Goal: Use online tool/utility: Utilize a website feature to perform a specific function

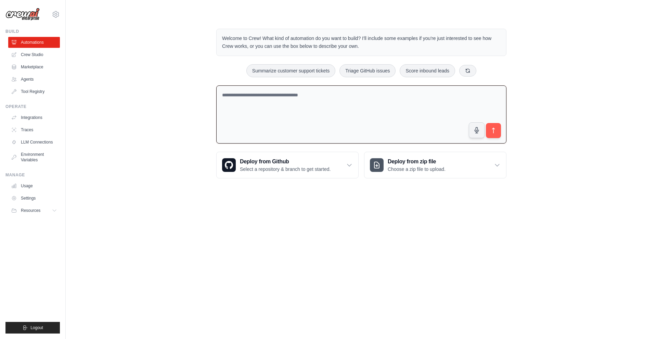
click at [255, 117] on textarea at bounding box center [361, 114] width 290 height 58
type textarea "*"
type textarea "**********"
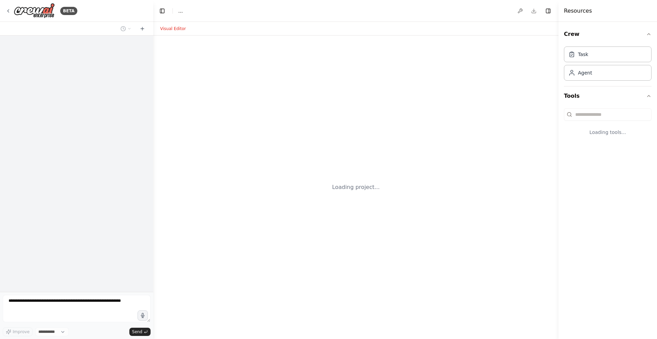
select select "****"
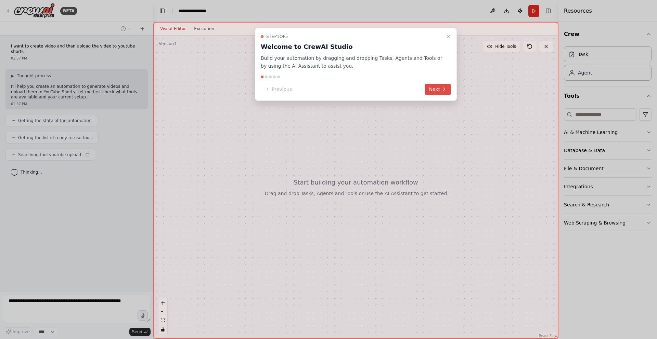
click at [434, 88] on button "Next" at bounding box center [437, 89] width 26 height 11
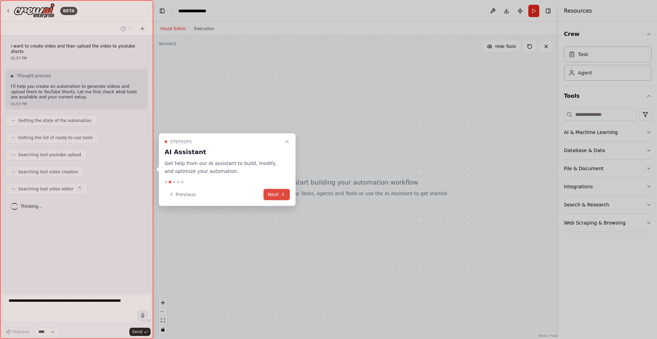
click at [268, 199] on button "Next" at bounding box center [276, 194] width 26 height 11
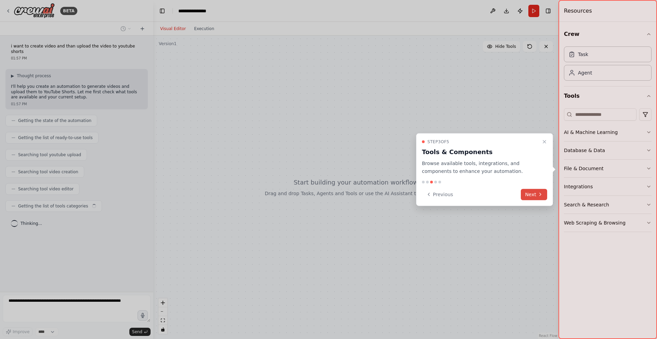
click at [533, 197] on button "Next" at bounding box center [533, 194] width 26 height 11
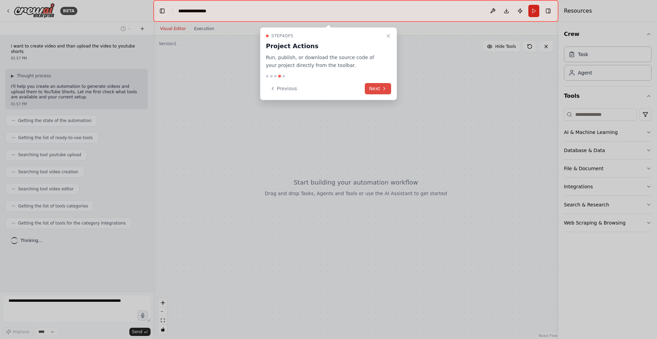
click at [380, 89] on button "Next" at bounding box center [378, 88] width 26 height 11
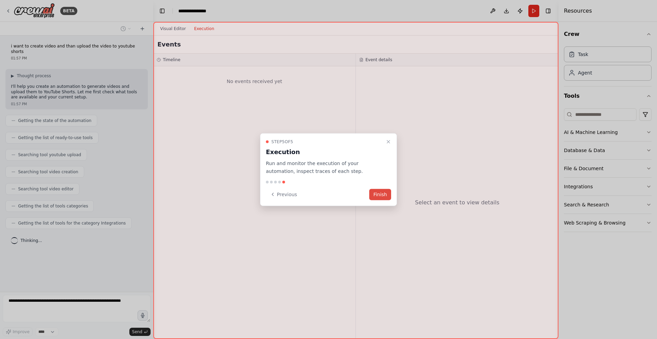
click at [378, 197] on button "Finish" at bounding box center [380, 194] width 22 height 11
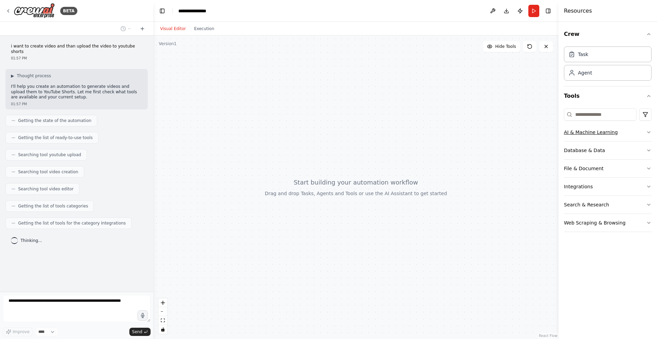
click at [588, 132] on button "AI & Machine Learning" at bounding box center [608, 132] width 88 height 18
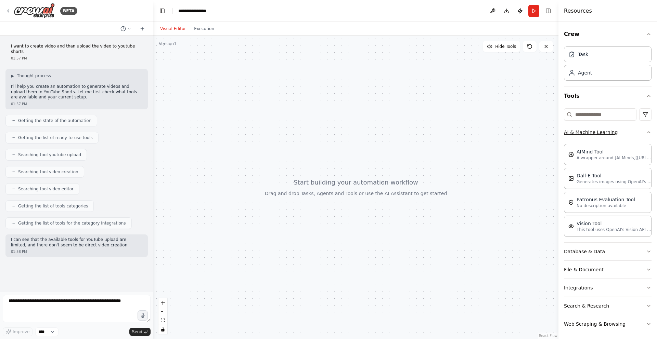
scroll to position [5, 0]
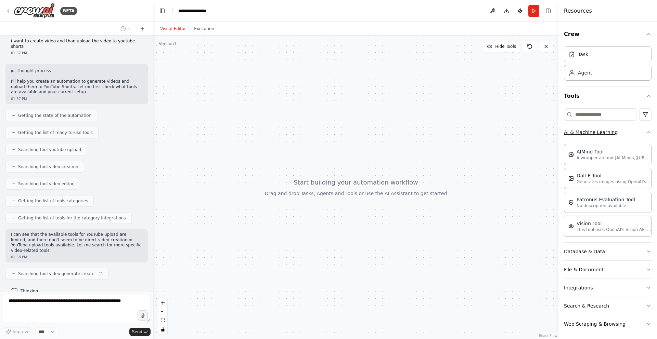
click at [588, 132] on button "AI & Machine Learning" at bounding box center [608, 132] width 88 height 18
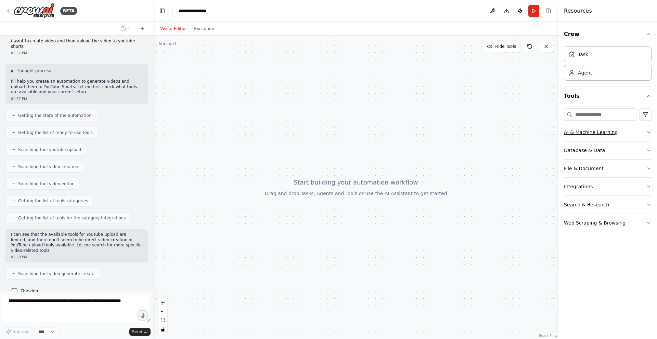
click at [588, 133] on button "AI & Machine Learning" at bounding box center [608, 132] width 88 height 18
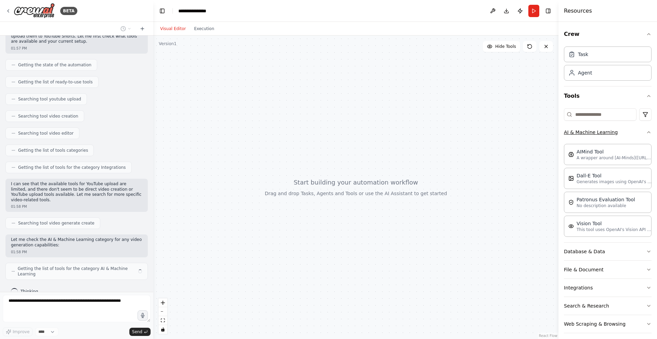
scroll to position [50, 0]
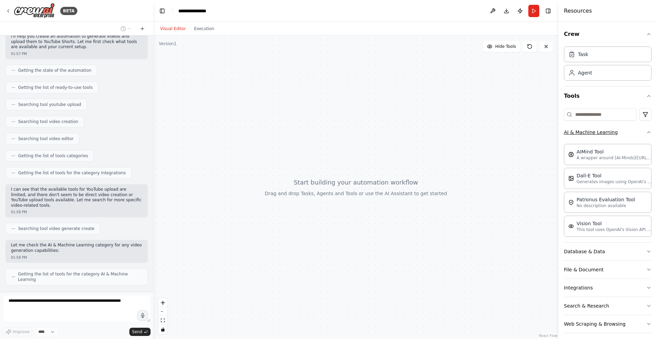
click at [588, 133] on button "AI & Machine Learning" at bounding box center [608, 132] width 88 height 18
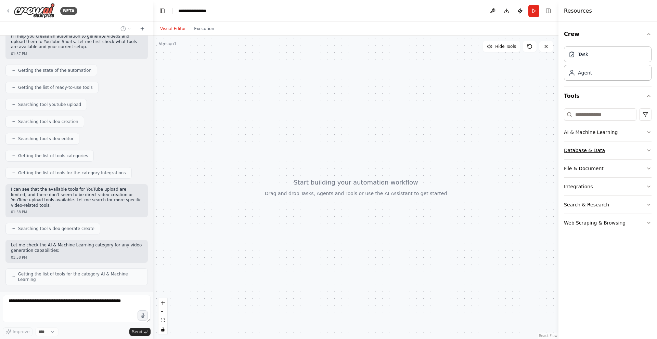
click at [595, 155] on button "Database & Data" at bounding box center [608, 151] width 88 height 18
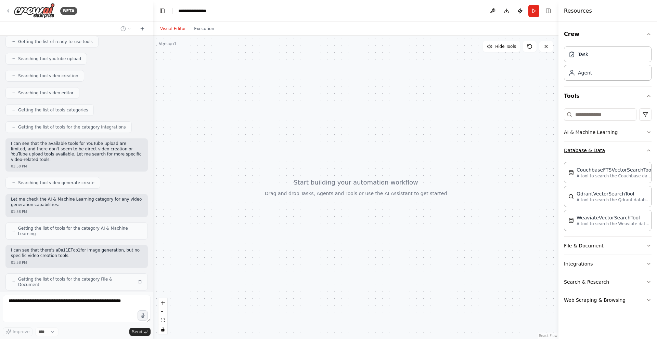
click at [595, 155] on button "Database & Data" at bounding box center [608, 151] width 88 height 18
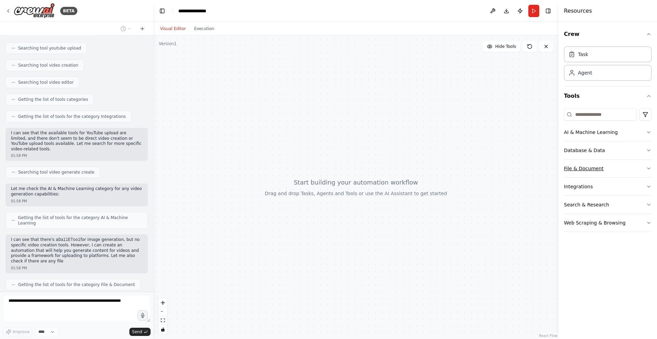
scroll to position [112, 0]
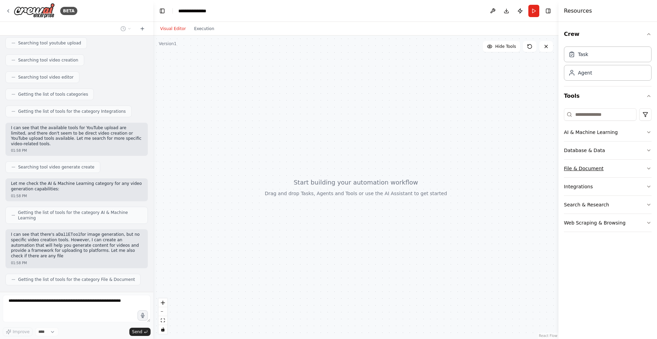
click at [591, 166] on button "File & Document" at bounding box center [608, 169] width 88 height 18
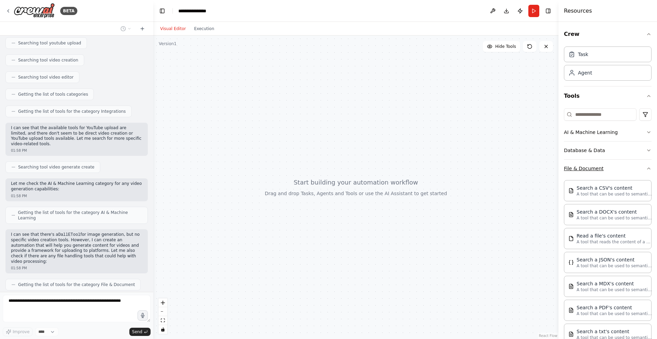
click at [591, 166] on button "File & Document" at bounding box center [608, 169] width 88 height 18
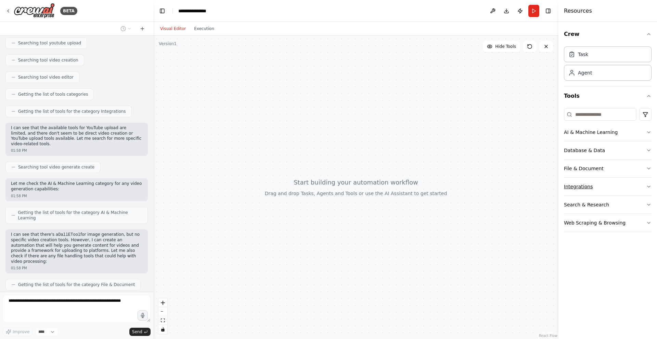
click at [587, 182] on button "Integrations" at bounding box center [608, 187] width 88 height 18
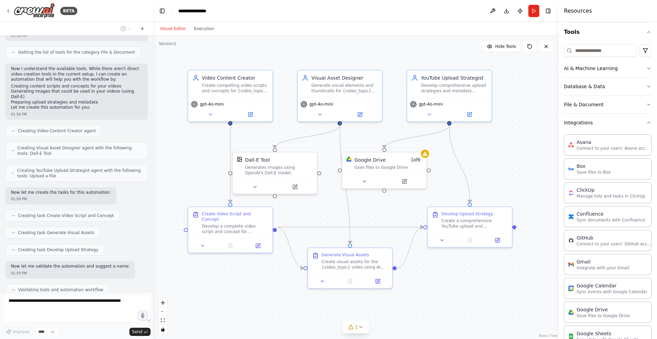
scroll to position [361, 0]
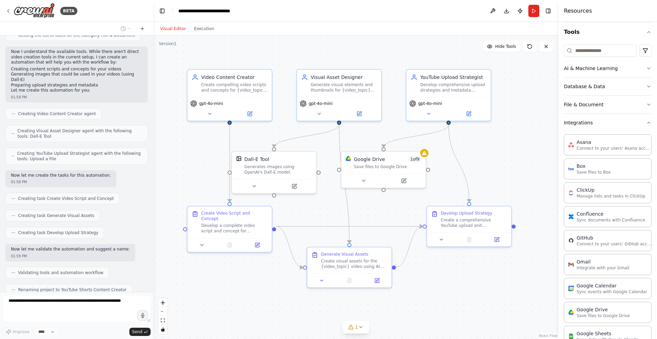
click at [470, 174] on div ".deletable-edge-delete-btn { width: 20px; height: 20px; border: 0px solid #ffff…" at bounding box center [355, 188] width 405 height 304
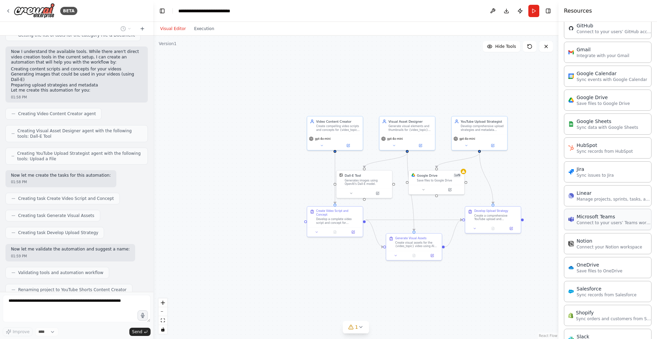
scroll to position [388, 0]
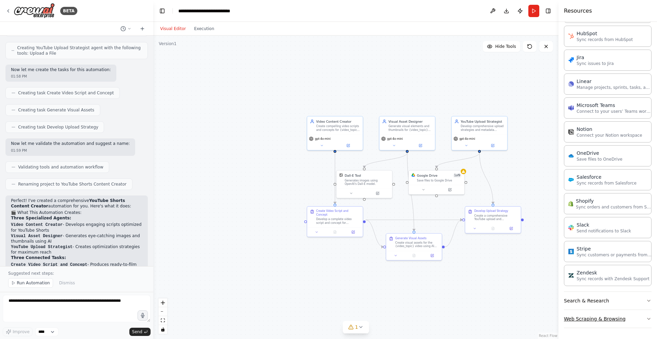
click at [609, 316] on button "Web Scraping & Browsing" at bounding box center [608, 319] width 88 height 18
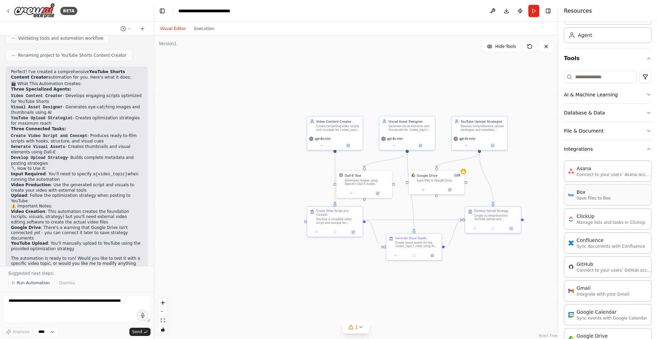
scroll to position [0, 0]
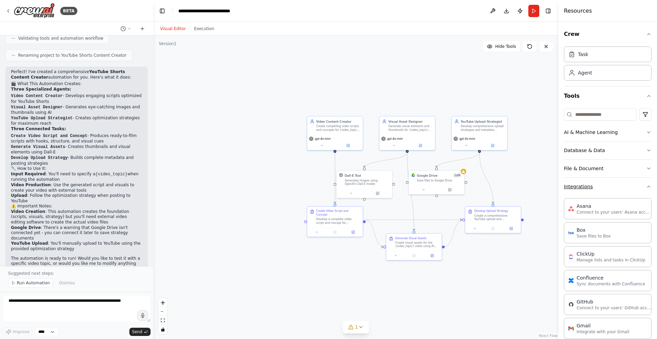
click at [598, 187] on button "Integrations" at bounding box center [608, 187] width 88 height 18
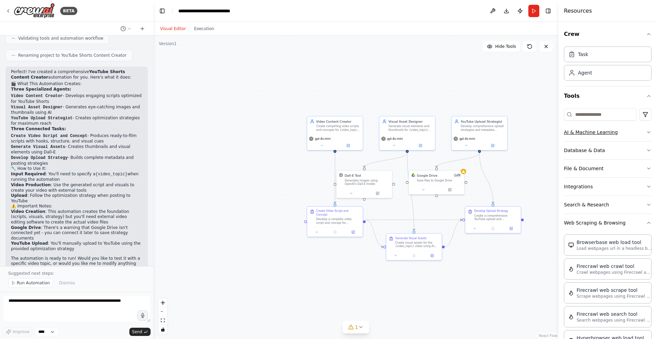
click at [624, 130] on button "AI & Machine Learning" at bounding box center [608, 132] width 88 height 18
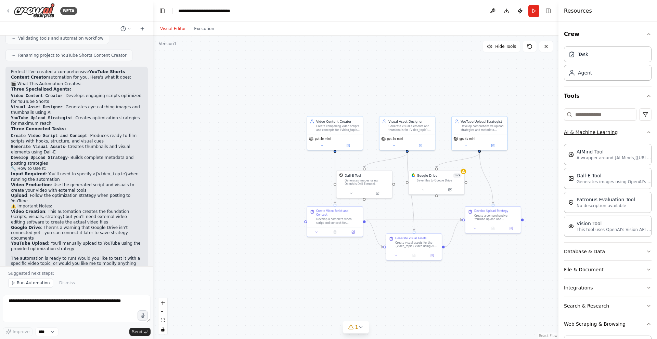
click at [624, 130] on button "AI & Machine Learning" at bounding box center [608, 132] width 88 height 18
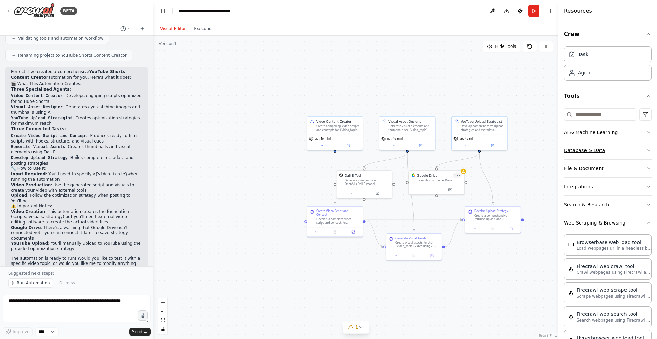
click at [625, 153] on button "Database & Data" at bounding box center [608, 151] width 88 height 18
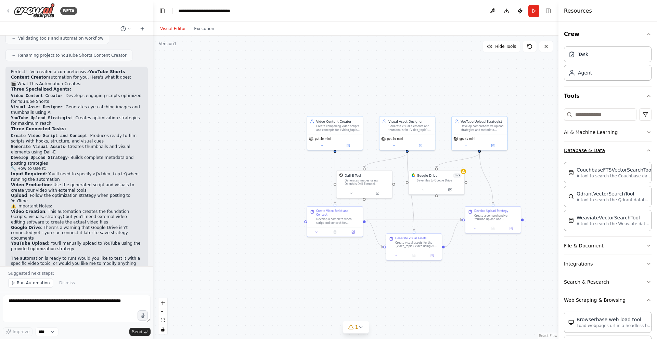
click at [625, 153] on button "Database & Data" at bounding box center [608, 151] width 88 height 18
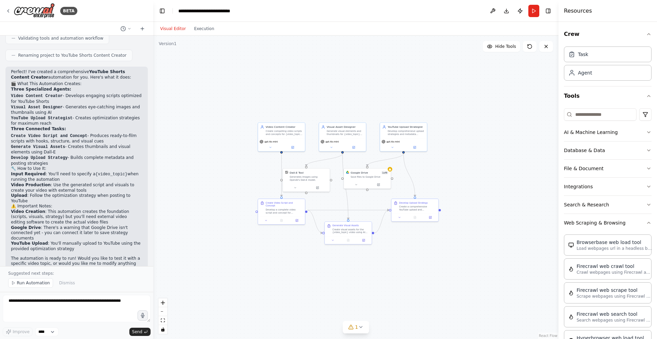
drag, startPoint x: 508, startPoint y: 155, endPoint x: 436, endPoint y: 153, distance: 72.5
click at [436, 153] on div ".deletable-edge-delete-btn { width: 20px; height: 20px; border: 0px solid #ffff…" at bounding box center [355, 188] width 405 height 304
click at [34, 286] on span "Run Automation" at bounding box center [33, 282] width 33 height 5
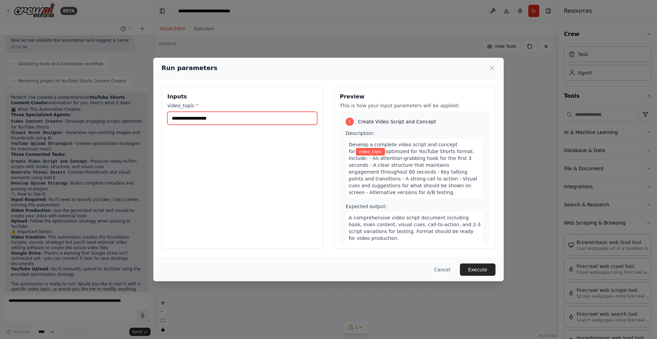
click at [197, 118] on input "video_topic *" at bounding box center [242, 118] width 150 height 13
type input "*******"
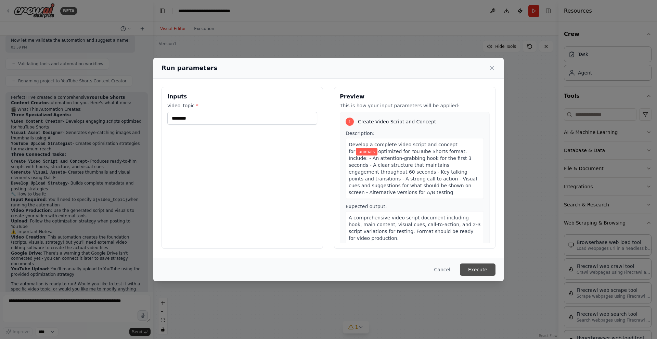
click at [484, 269] on button "Execute" at bounding box center [478, 270] width 36 height 12
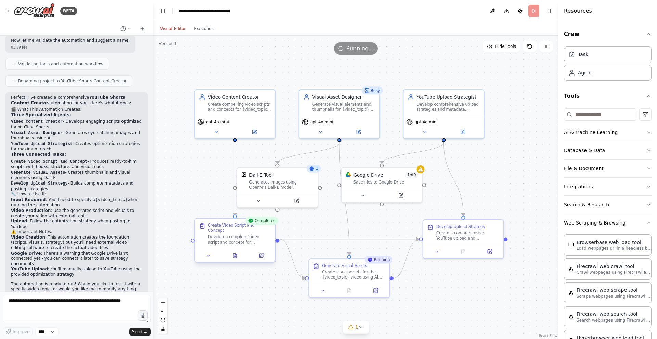
click at [254, 237] on div "Develop a complete video script and concept for {video_topic} optimized for You…" at bounding box center [239, 240] width 63 height 10
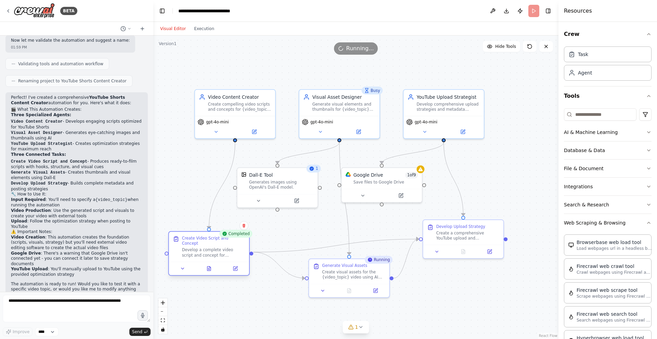
drag, startPoint x: 259, startPoint y: 237, endPoint x: 235, endPoint y: 250, distance: 27.1
click at [235, 250] on div "Develop a complete video script and concept for {video_topic} optimized for You…" at bounding box center [213, 253] width 63 height 10
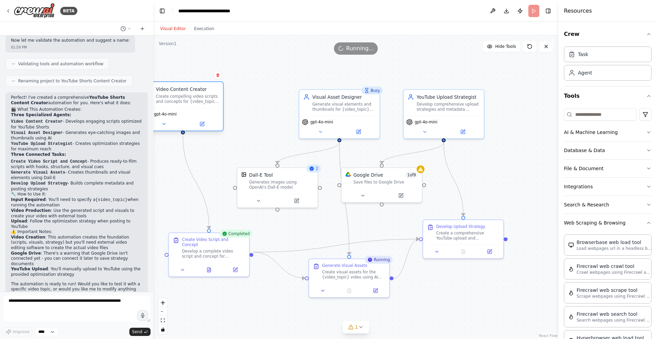
drag, startPoint x: 250, startPoint y: 103, endPoint x: 196, endPoint y: 95, distance: 54.6
click at [196, 95] on div "Create compelling video scripts and concepts for {video_topic} that are optimiz…" at bounding box center [187, 99] width 63 height 10
drag, startPoint x: 194, startPoint y: 121, endPoint x: 212, endPoint y: 119, distance: 18.0
click at [212, 119] on div "gpt-4o-mini" at bounding box center [202, 119] width 80 height 23
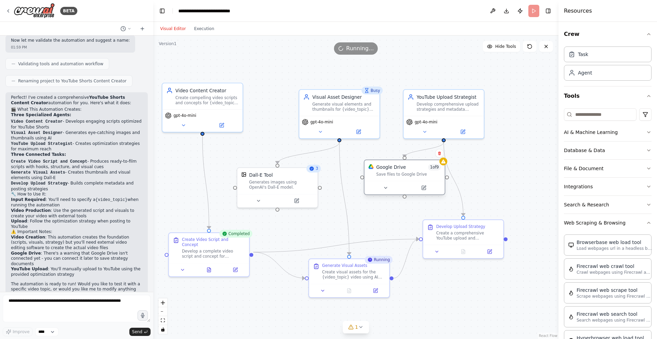
drag, startPoint x: 376, startPoint y: 186, endPoint x: 401, endPoint y: 180, distance: 25.8
click at [401, 180] on div "Google Drive 1 of 9 Save files to Google Drive" at bounding box center [404, 170] width 80 height 21
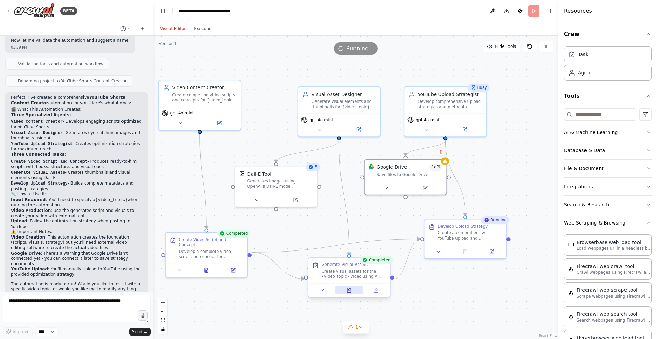
click at [350, 291] on icon at bounding box center [348, 290] width 3 height 4
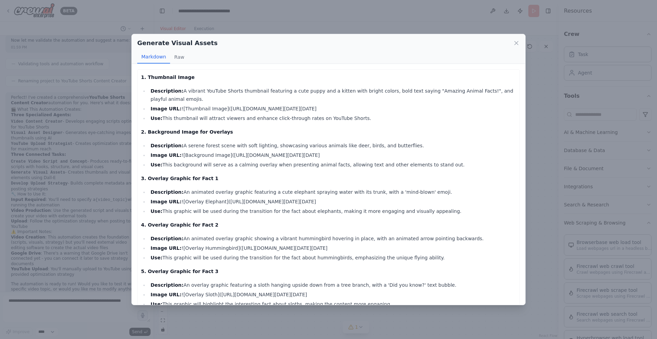
scroll to position [1, 0]
click at [517, 40] on icon at bounding box center [516, 43] width 7 height 7
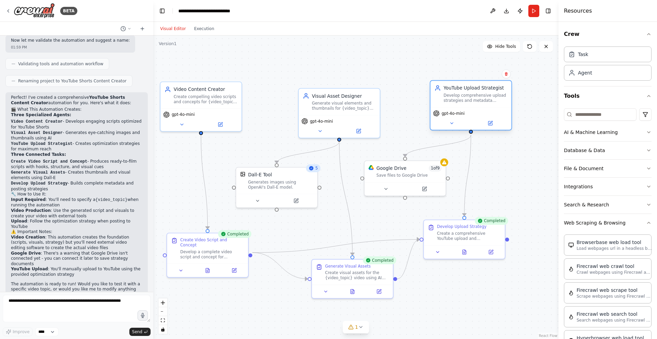
drag, startPoint x: 454, startPoint y: 115, endPoint x: 478, endPoint y: 111, distance: 24.6
click at [478, 111] on div "gpt-4o-mini" at bounding box center [470, 118] width 81 height 23
click at [464, 252] on icon at bounding box center [464, 252] width 2 height 0
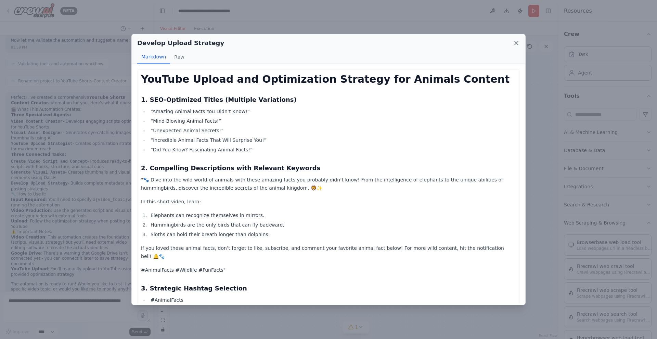
click at [516, 42] on icon at bounding box center [516, 43] width 7 height 7
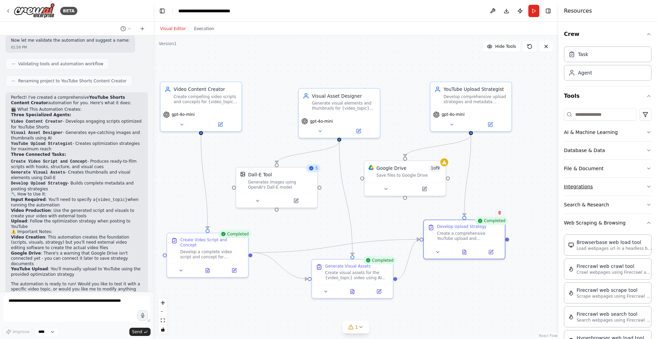
click at [615, 184] on button "Integrations" at bounding box center [608, 187] width 88 height 18
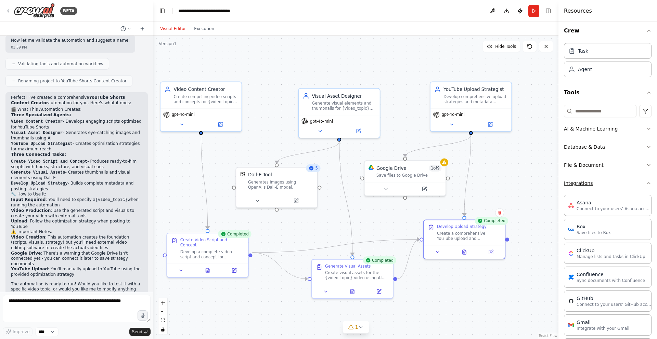
scroll to position [0, 0]
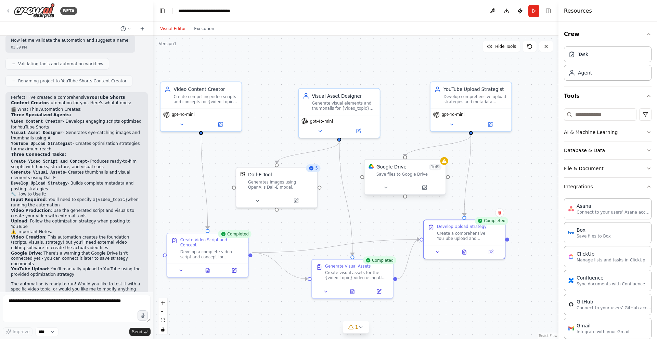
click at [409, 177] on div "Google Drive 1 of 9 Save files to Google Drive" at bounding box center [404, 170] width 81 height 21
click at [422, 187] on icon at bounding box center [424, 188] width 4 height 4
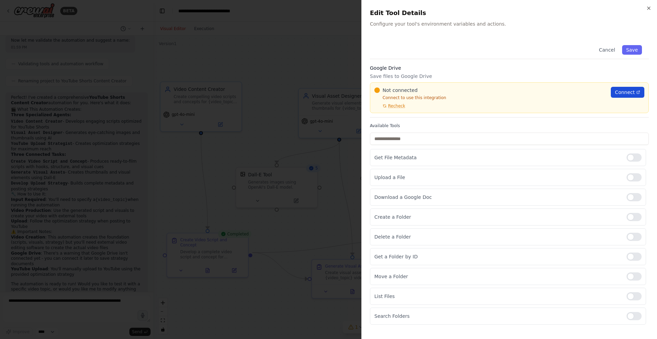
click at [631, 93] on span "Connect" at bounding box center [624, 92] width 20 height 7
click at [618, 100] on div "Not connected Connect to use this integration Recheck Connect" at bounding box center [509, 98] width 270 height 22
click at [626, 93] on span "Connect" at bounding box center [624, 92] width 20 height 7
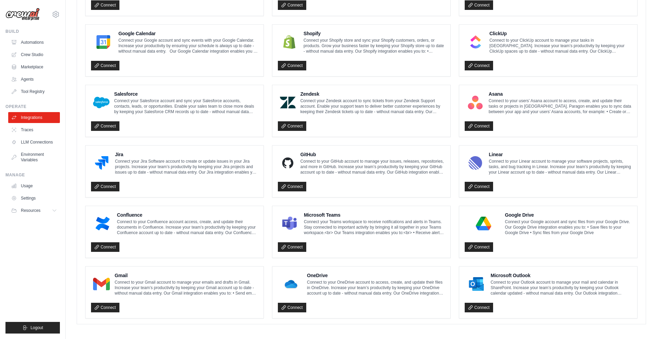
scroll to position [301, 0]
click at [478, 246] on link "Connect" at bounding box center [478, 248] width 28 height 10
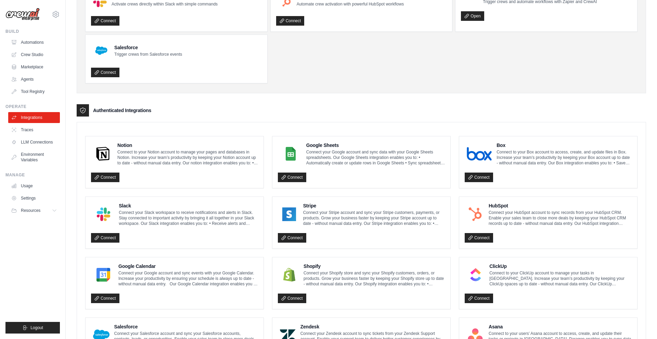
scroll to position [0, 0]
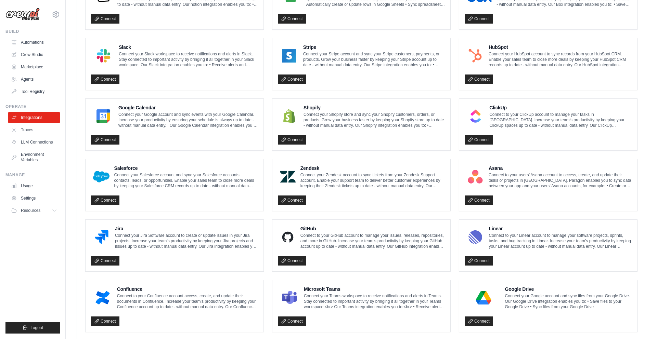
scroll to position [324, 0]
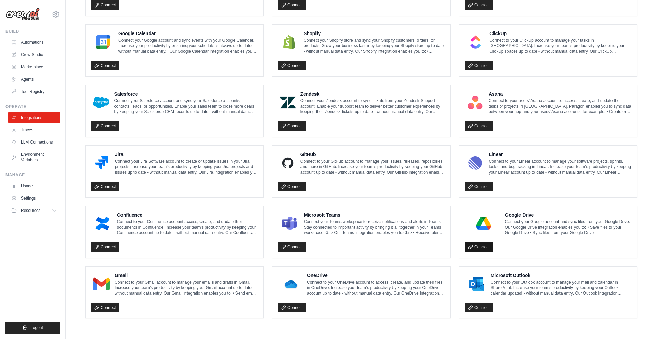
click at [483, 246] on link "Connect" at bounding box center [478, 247] width 28 height 10
